Goal: Book appointment/travel/reservation

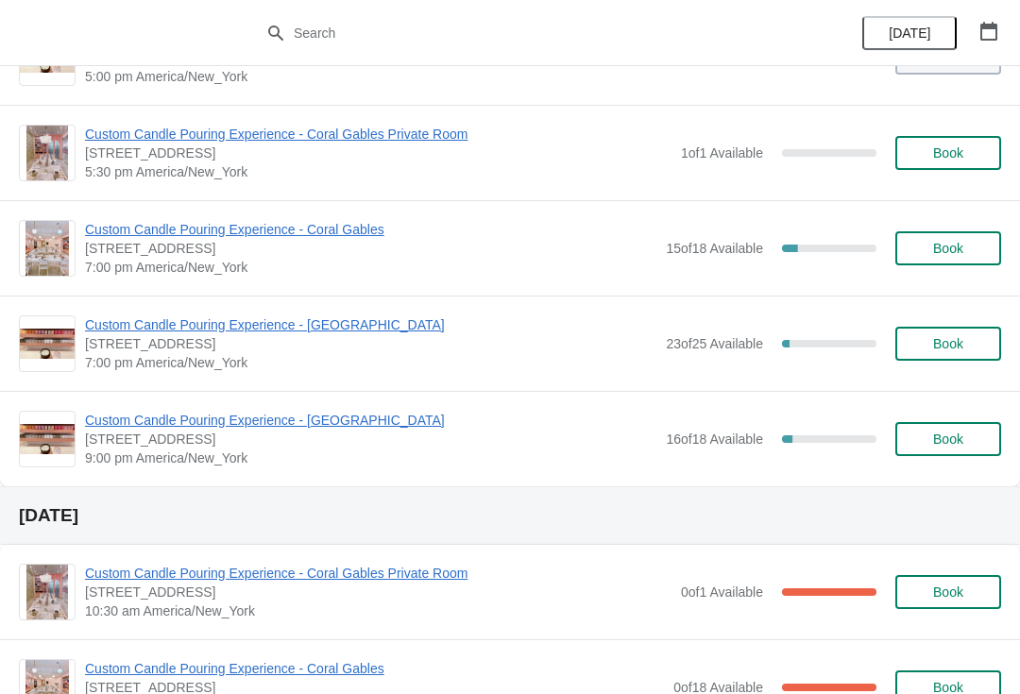
scroll to position [1027, 0]
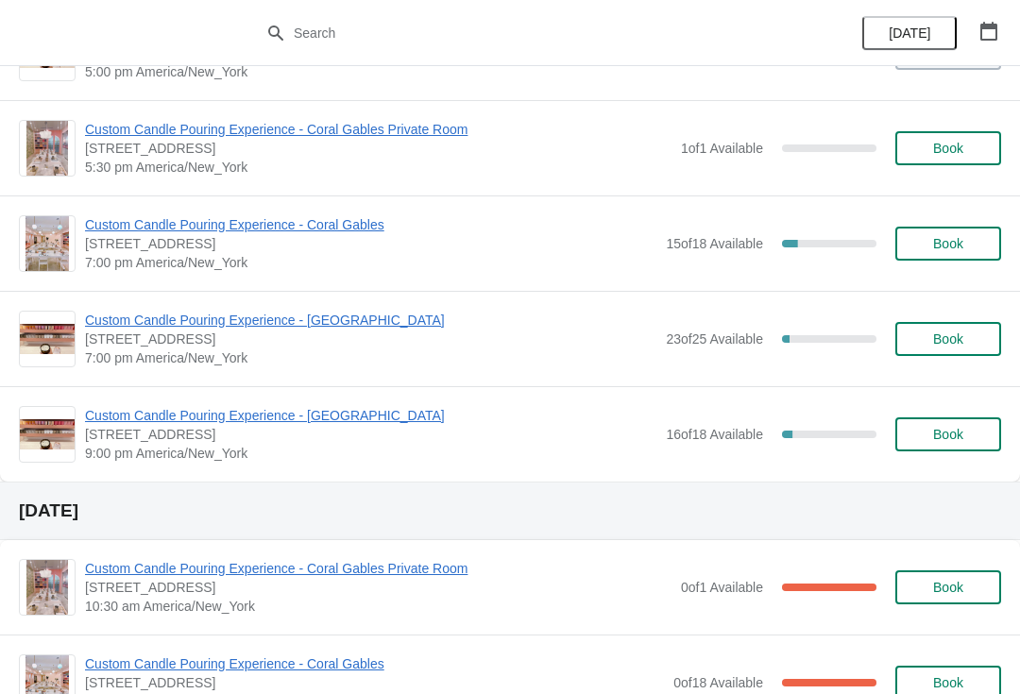
click at [367, 328] on span "Custom Candle Pouring Experience - [GEOGRAPHIC_DATA]" at bounding box center [370, 320] width 571 height 19
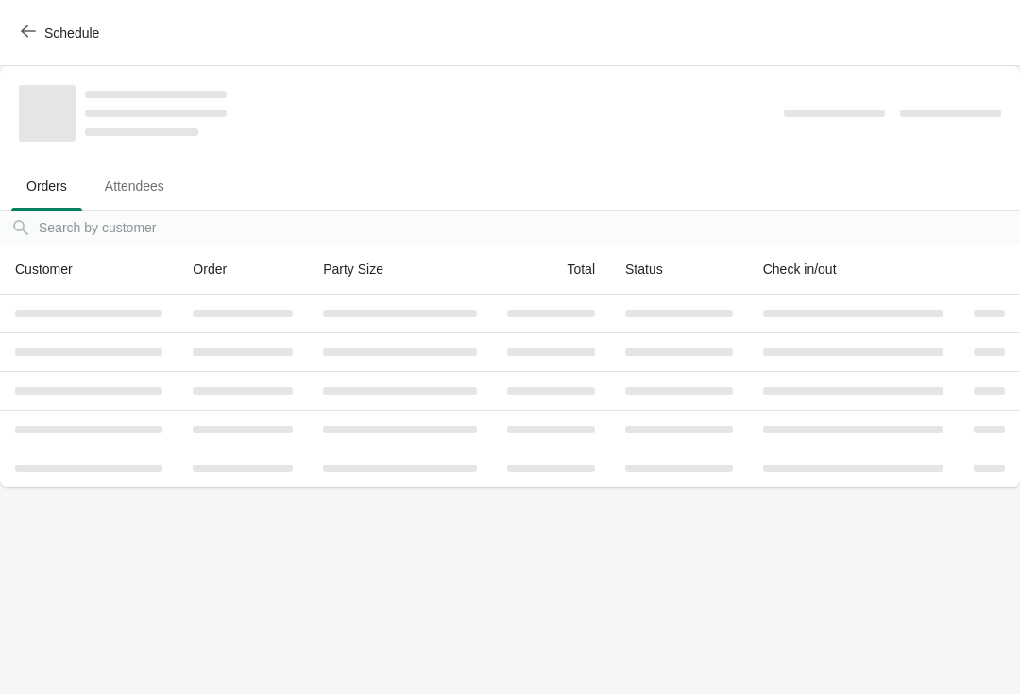
scroll to position [0, 0]
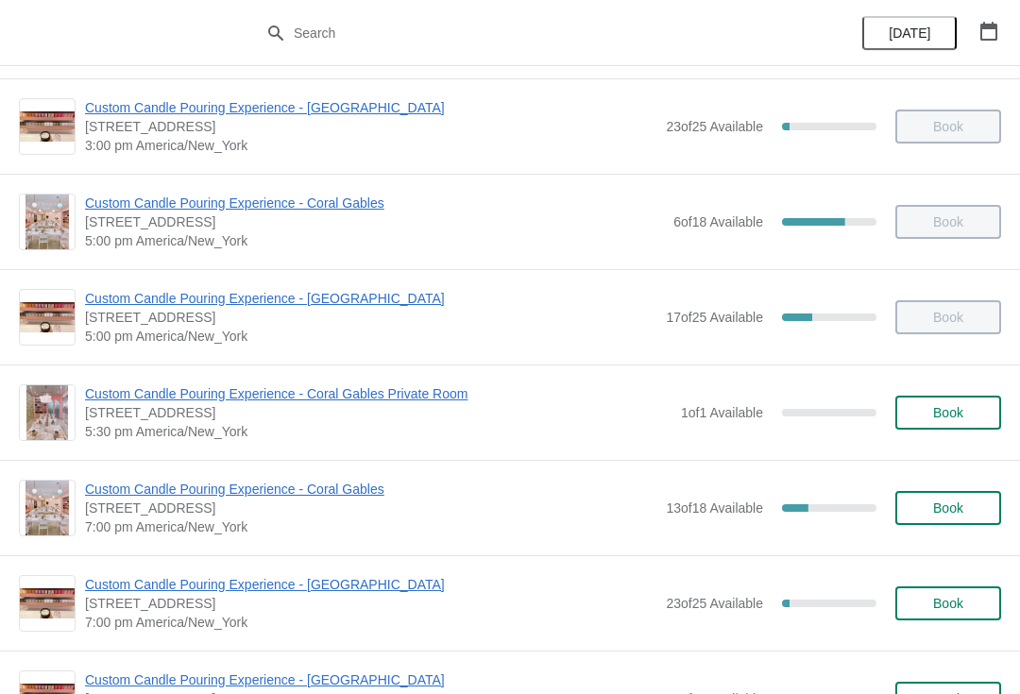
scroll to position [765, 0]
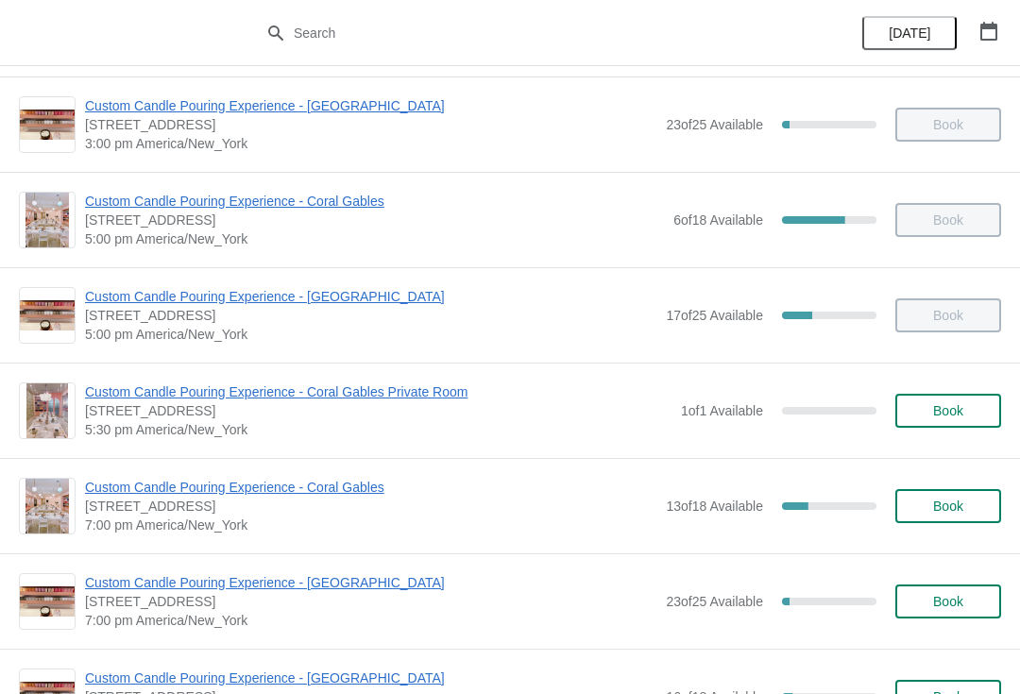
click at [964, 614] on button "Book" at bounding box center [948, 601] width 106 height 34
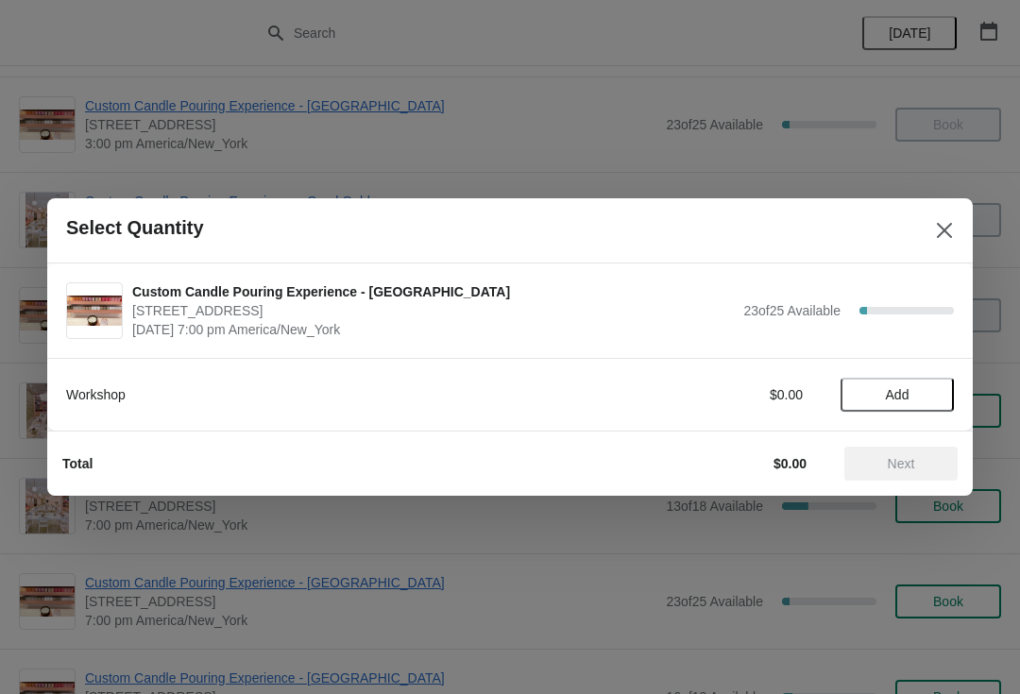
click at [901, 404] on button "Add" at bounding box center [896, 395] width 113 height 34
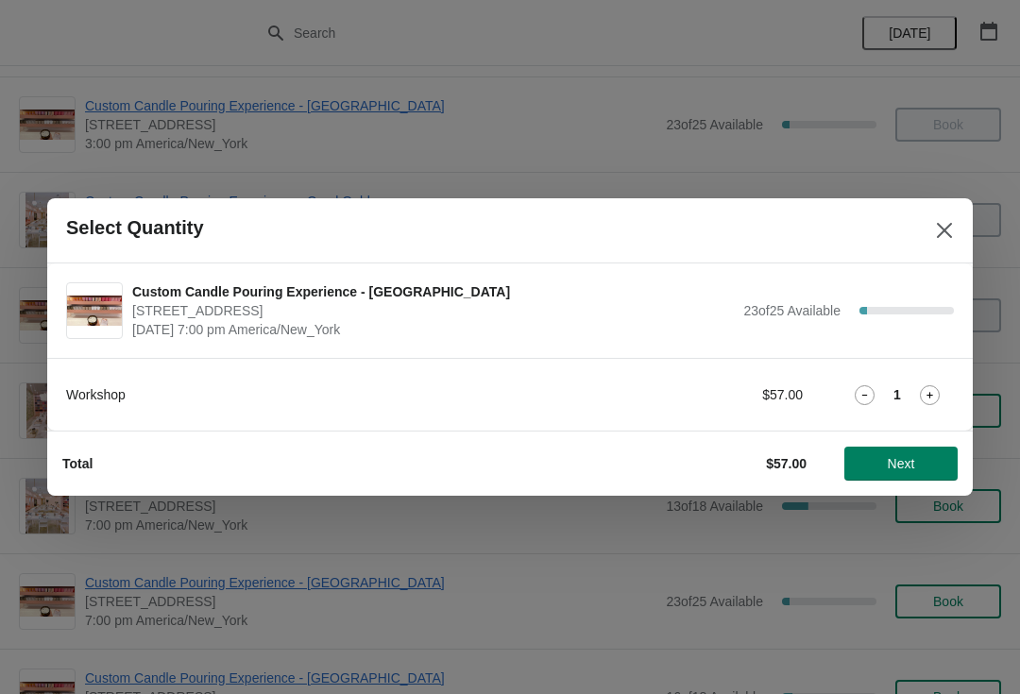
click at [922, 470] on span "Next" at bounding box center [900, 463] width 83 height 15
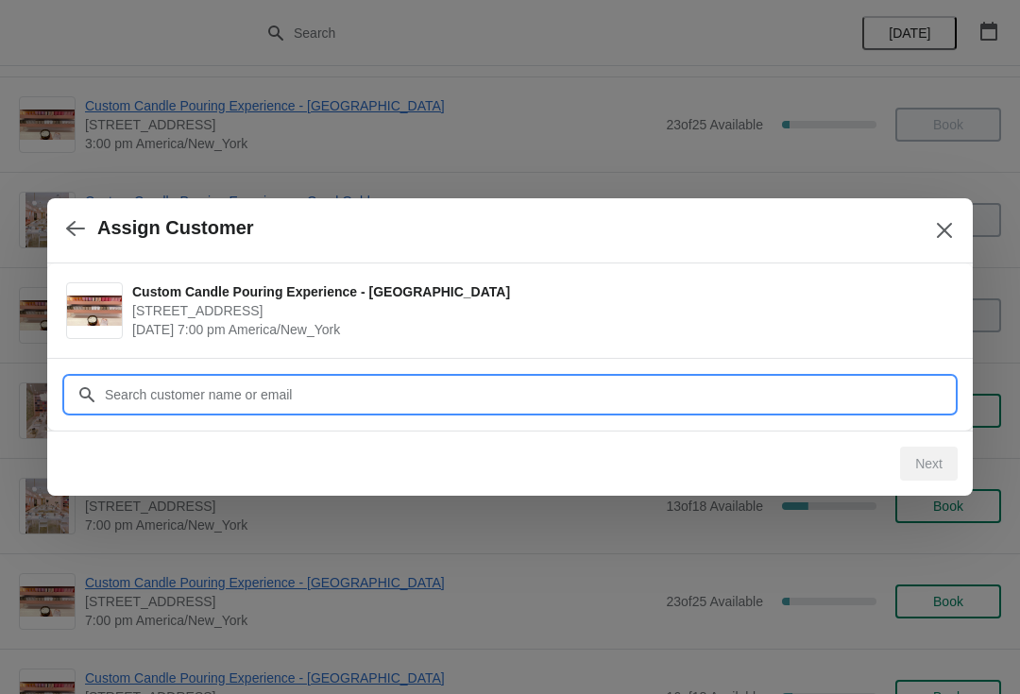
click at [346, 398] on input "Customer" at bounding box center [529, 395] width 850 height 34
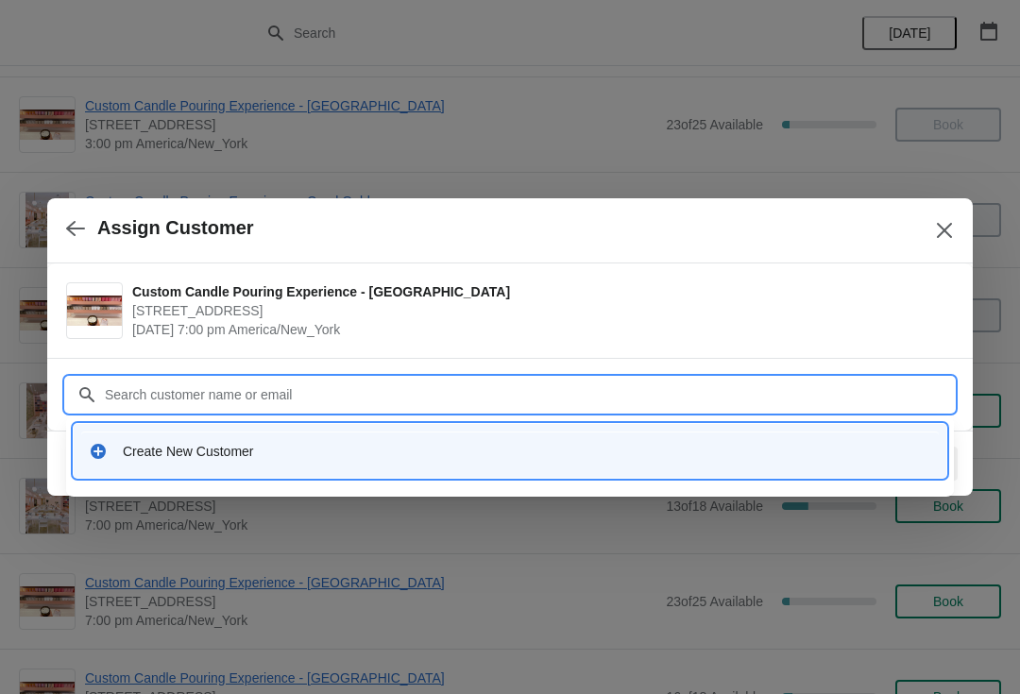
click at [159, 474] on div "Create New Customer" at bounding box center [510, 451] width 872 height 54
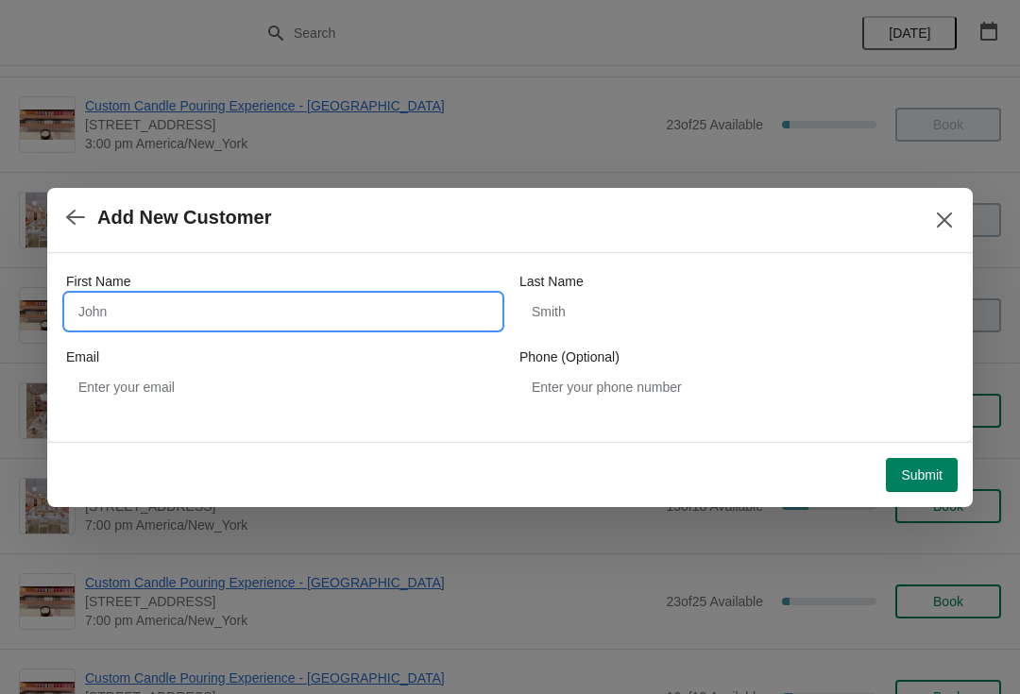
click at [263, 317] on input "First Name" at bounding box center [283, 312] width 434 height 34
type input "Sofia"
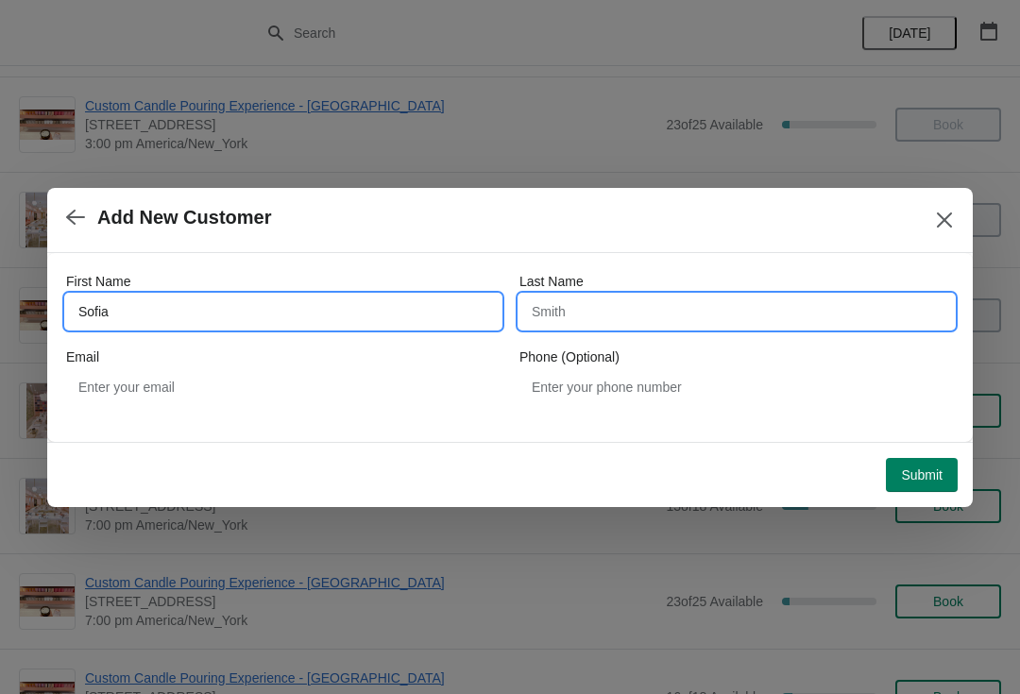
click at [596, 327] on input "Last Name" at bounding box center [736, 312] width 434 height 34
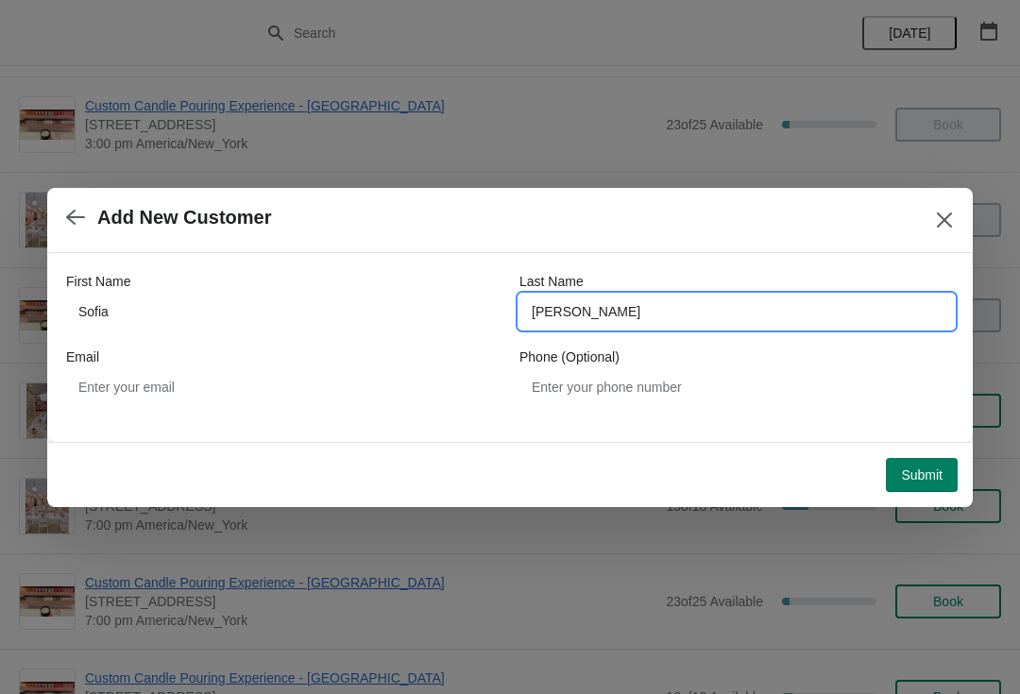
click at [591, 324] on input "[PERSON_NAME]" at bounding box center [736, 312] width 434 height 34
type input "[PERSON_NAME]"
click at [915, 452] on div "Submit" at bounding box center [506, 471] width 903 height 42
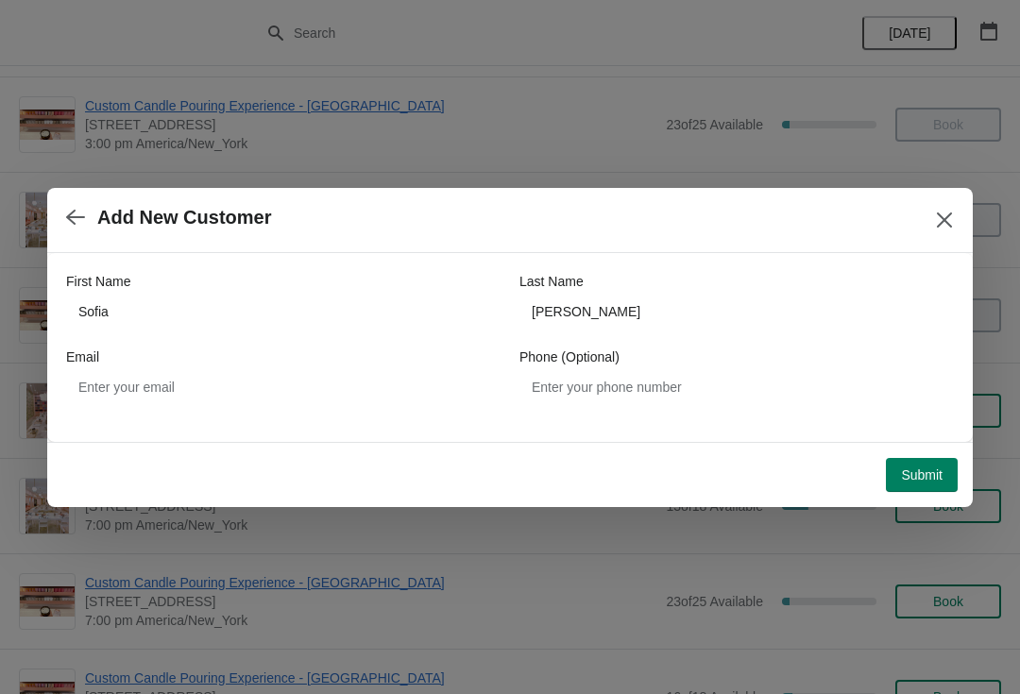
click at [900, 486] on button "Submit" at bounding box center [922, 475] width 72 height 34
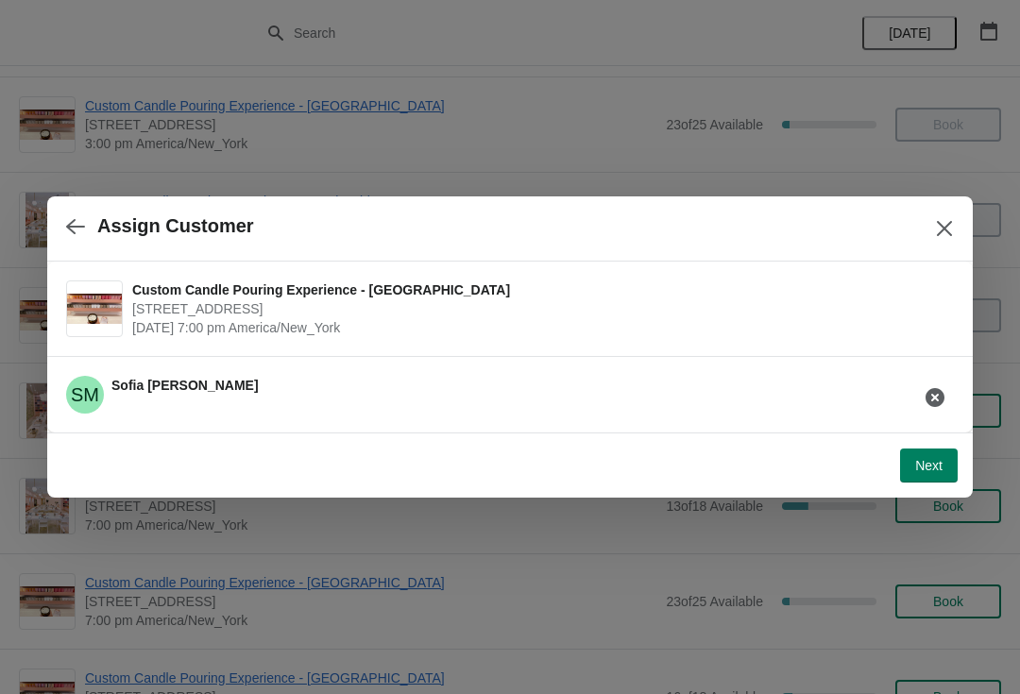
click at [926, 481] on button "Next" at bounding box center [929, 466] width 58 height 34
select select "Friend"
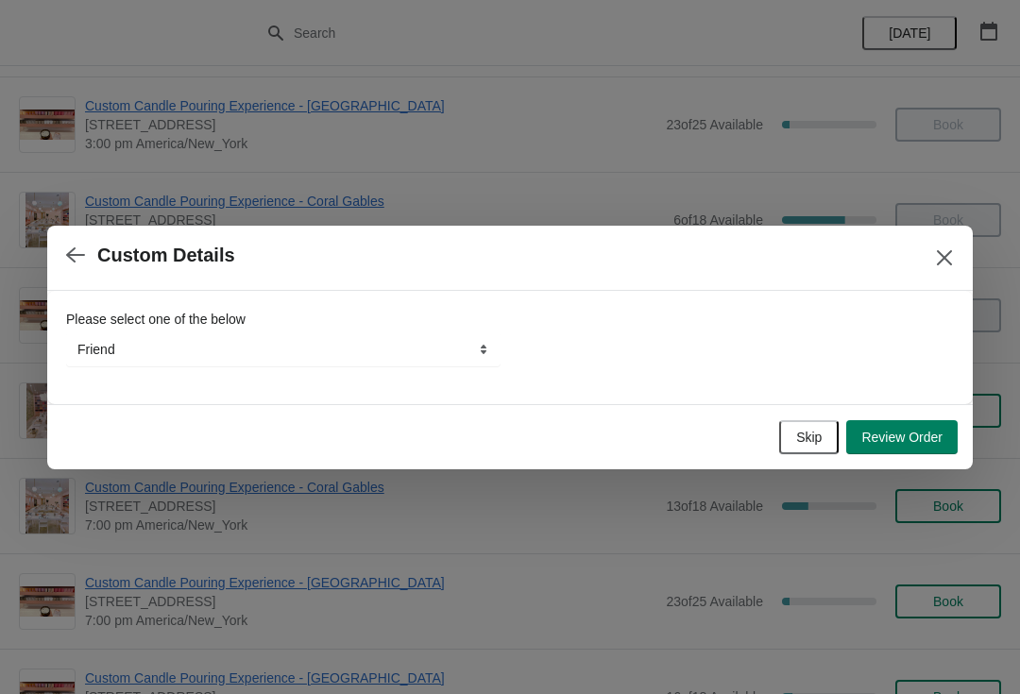
click at [894, 439] on span "Review Order" at bounding box center [901, 437] width 81 height 15
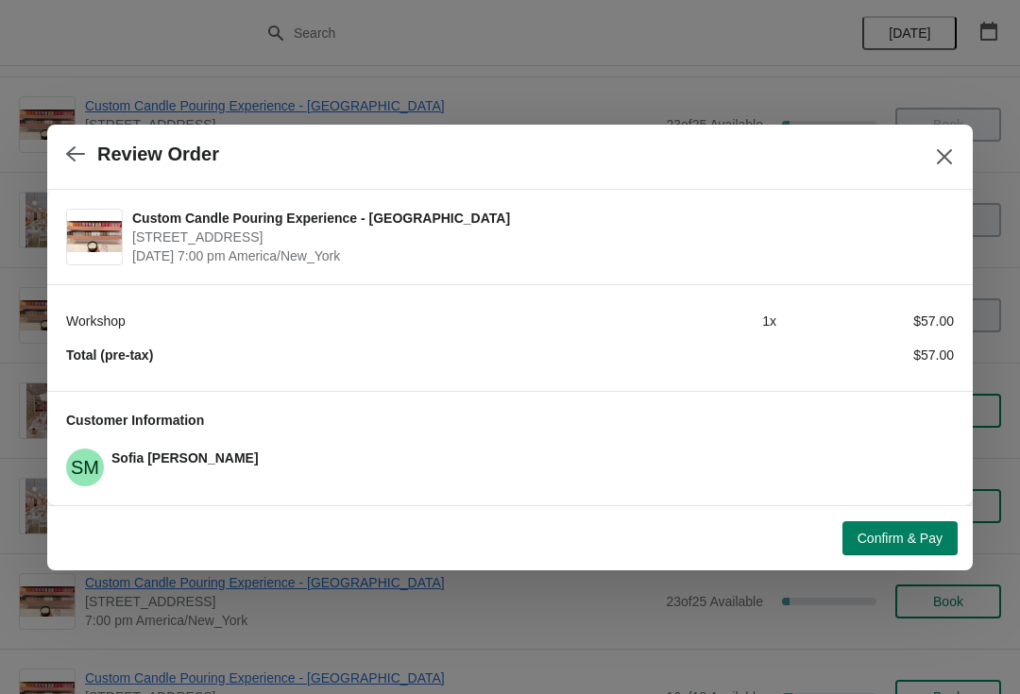
click at [888, 550] on button "Confirm & Pay" at bounding box center [899, 538] width 115 height 34
